Goal: Task Accomplishment & Management: Manage account settings

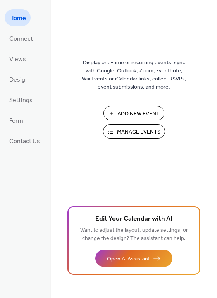
click at [130, 131] on span "Manage Events" at bounding box center [138, 132] width 43 height 8
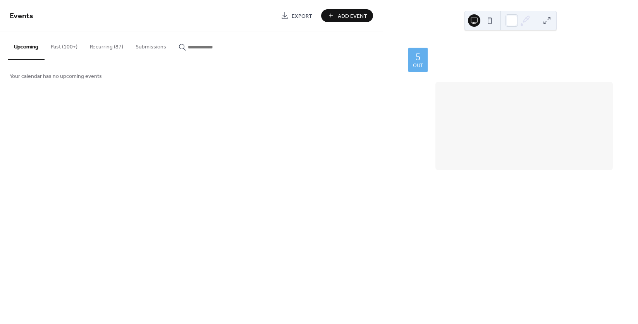
click at [108, 48] on button "Recurring (87)" at bounding box center [107, 45] width 46 height 28
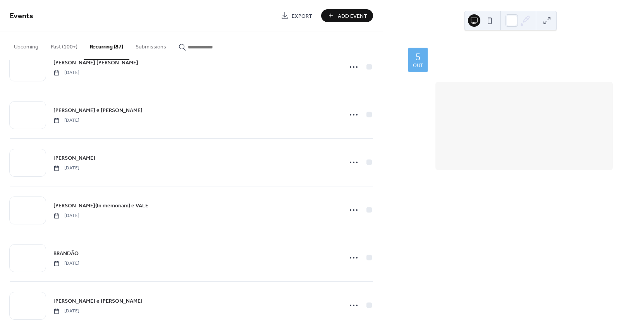
scroll to position [2951, 0]
